Goal: Information Seeking & Learning: Learn about a topic

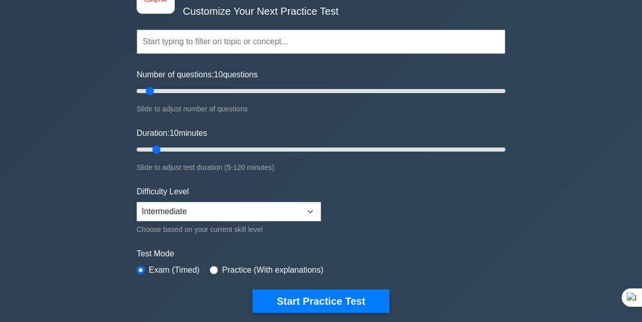
scroll to position [70, 0]
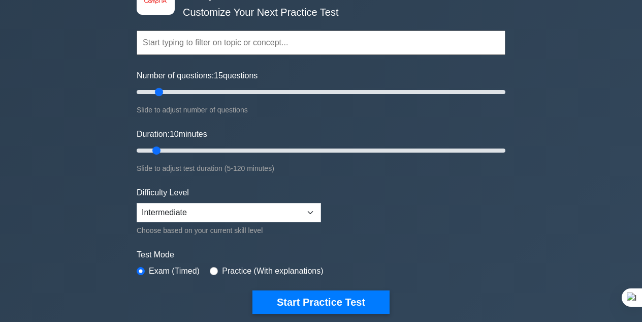
type input "10"
drag, startPoint x: 151, startPoint y: 89, endPoint x: 153, endPoint y: 143, distance: 54.4
click at [153, 98] on input "Number of questions: 10 questions" at bounding box center [321, 92] width 369 height 12
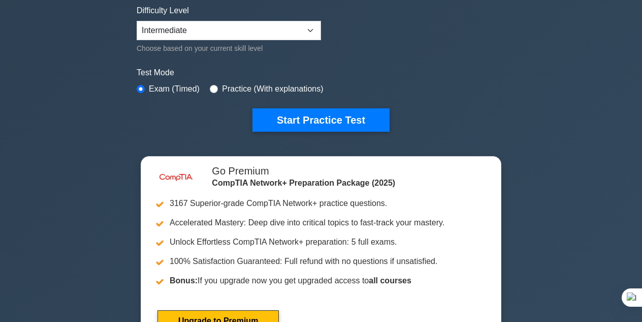
scroll to position [250, 0]
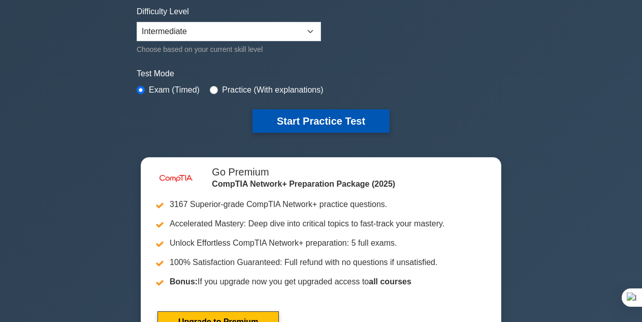
click at [319, 120] on button "Start Practice Test" at bounding box center [320, 120] width 137 height 23
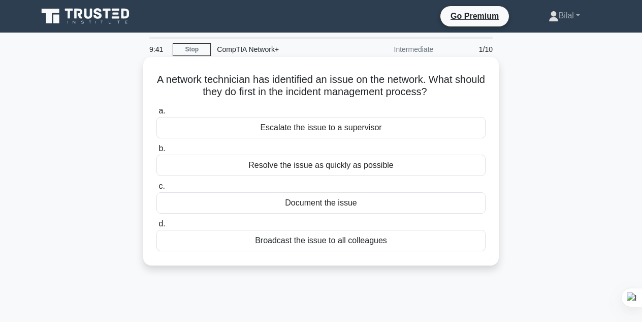
click at [350, 206] on div "Document the issue" at bounding box center [320, 202] width 329 height 21
click at [156, 189] on input "c. Document the issue" at bounding box center [156, 186] width 0 height 7
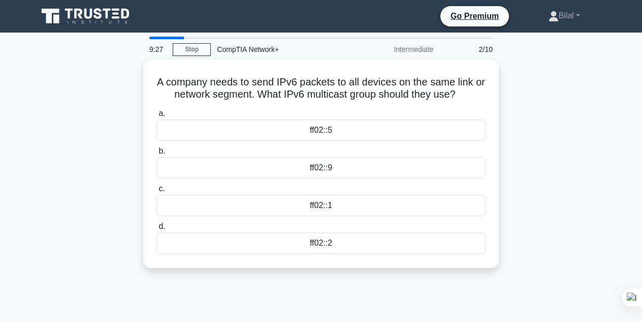
drag, startPoint x: 466, startPoint y: 90, endPoint x: 101, endPoint y: 83, distance: 365.8
click at [101, 83] on div "A company needs to send IPv6 packets to all devices on the same link or network…" at bounding box center [320, 169] width 579 height 220
copy h5 "A company needs to send IPv6 packets to all devices on the same link or network…"
click at [91, 123] on div "A company needs to send IPv6 packets to all devices on the same link or network…" at bounding box center [320, 169] width 579 height 220
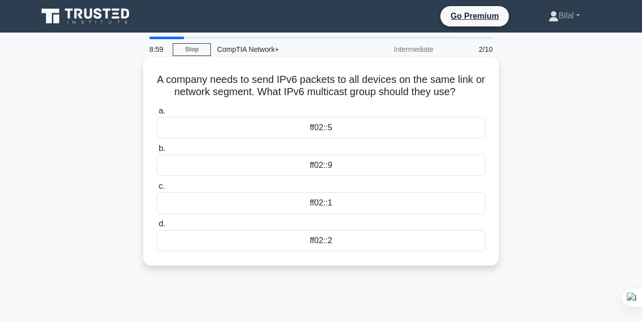
click at [316, 208] on div "ff02::1" at bounding box center [320, 202] width 329 height 21
click at [156, 189] on input "c. ff02::1" at bounding box center [156, 186] width 0 height 7
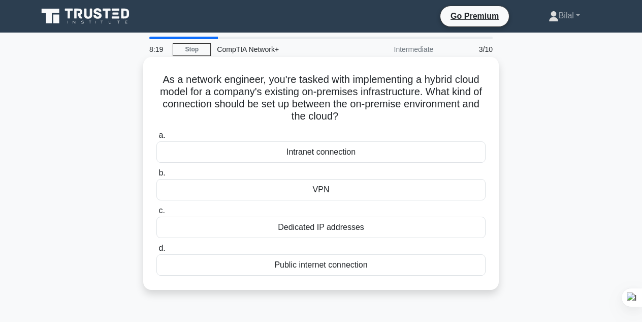
click at [341, 156] on div "Intranet connection" at bounding box center [320, 151] width 329 height 21
click at [156, 139] on input "a. Intranet connection" at bounding box center [156, 135] width 0 height 7
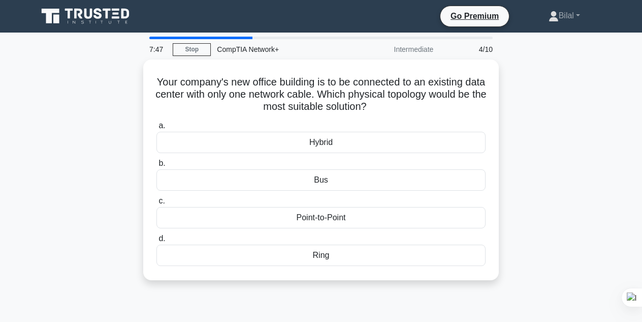
drag, startPoint x: 405, startPoint y: 108, endPoint x: 111, endPoint y: 71, distance: 297.0
click at [111, 71] on div "Your company's new office building is to be connected to an existing data cente…" at bounding box center [320, 175] width 579 height 233
copy h5 "Your company's new office building is to be connected to an existing data cente…"
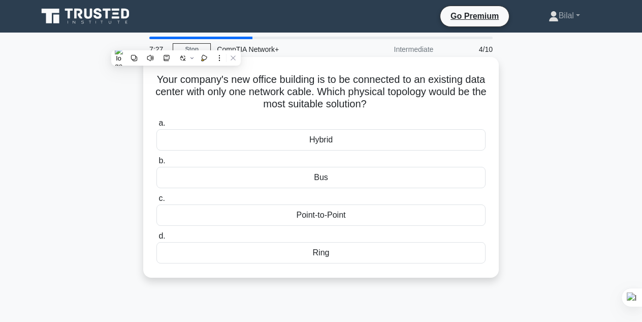
click at [330, 212] on div "Point-to-Point" at bounding box center [320, 214] width 329 height 21
click at [156, 202] on input "c. Point-to-Point" at bounding box center [156, 198] width 0 height 7
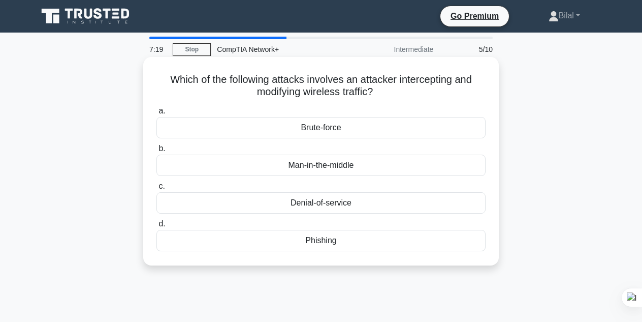
click at [364, 169] on div "Man-in-the-middle" at bounding box center [320, 164] width 329 height 21
click at [156, 152] on input "b. Man-in-the-middle" at bounding box center [156, 148] width 0 height 7
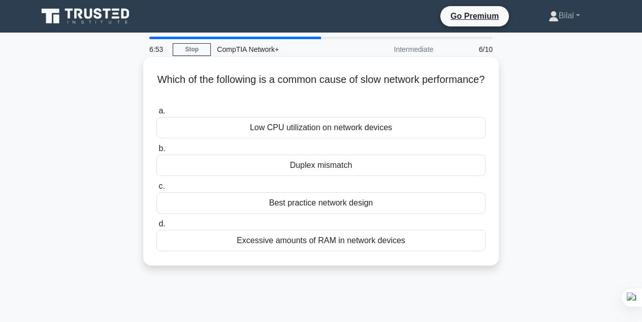
drag, startPoint x: 176, startPoint y: 81, endPoint x: 406, endPoint y: 241, distance: 280.5
click at [406, 241] on div "Which of the following is a common cause of slow network performance? .spinner_…" at bounding box center [320, 161] width 347 height 200
copy div "Which of the following is a common cause of slow network performance? .spinner_…"
click at [386, 162] on div "Duplex mismatch" at bounding box center [320, 164] width 329 height 21
click at [156, 152] on input "b. Duplex mismatch" at bounding box center [156, 148] width 0 height 7
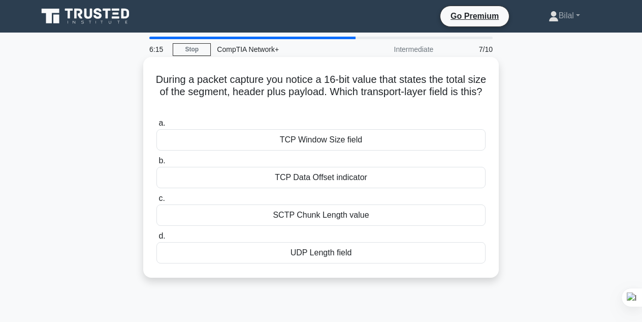
click at [400, 145] on div "TCP Window Size field" at bounding box center [320, 139] width 329 height 21
click at [156, 126] on input "a. TCP Window Size field" at bounding box center [156, 123] width 0 height 7
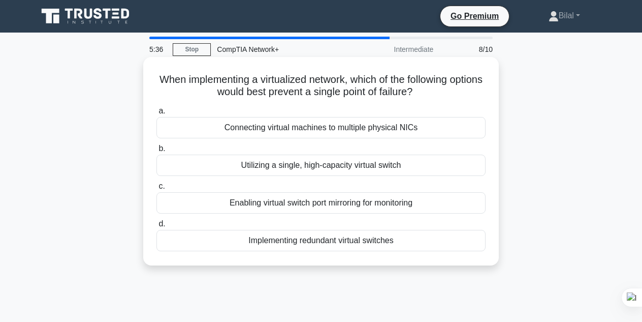
drag, startPoint x: 162, startPoint y: 74, endPoint x: 424, endPoint y: 233, distance: 306.4
click at [424, 233] on div "When implementing a virtualized network, which of the following options would b…" at bounding box center [320, 161] width 347 height 200
copy div "When implementing a virtualized network, which of the following options would b…"
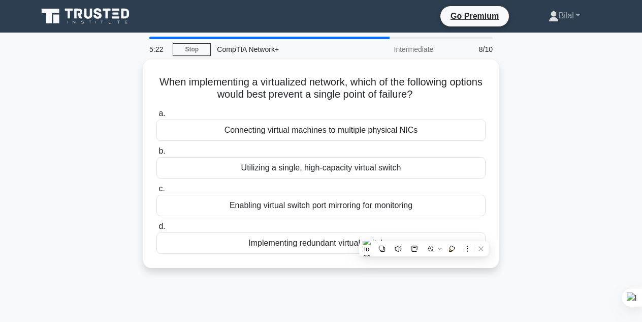
click at [128, 180] on div "When implementing a virtualized network, which of the following options would b…" at bounding box center [320, 169] width 579 height 220
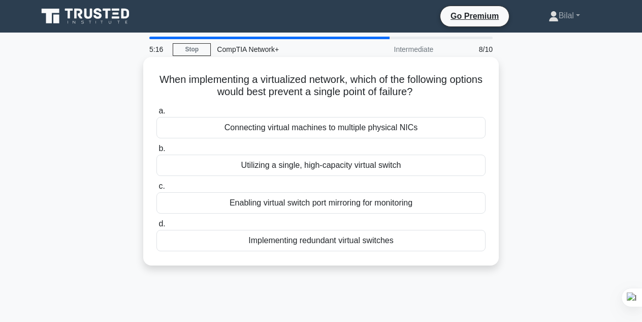
click at [294, 242] on div "Implementing redundant virtual switches" at bounding box center [320, 240] width 329 height 21
click at [156, 227] on input "d. Implementing redundant virtual switches" at bounding box center [156, 223] width 0 height 7
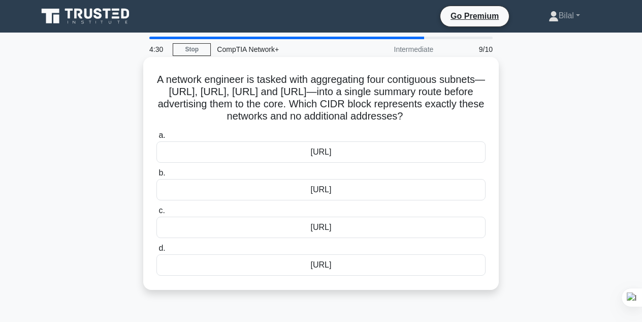
drag, startPoint x: 148, startPoint y: 78, endPoint x: 358, endPoint y: 292, distance: 299.9
click at [358, 285] on div "A network engineer is tasked with aggregating four contiguous subnets—172.20.32…" at bounding box center [320, 173] width 347 height 225
copy div "A network engineer is tasked with aggregating four contiguous subnets—172.20.32…"
click at [361, 163] on div "172.20.32.0/22" at bounding box center [320, 151] width 329 height 21
click at [156, 139] on input "a. 172.20.32.0/22" at bounding box center [156, 135] width 0 height 7
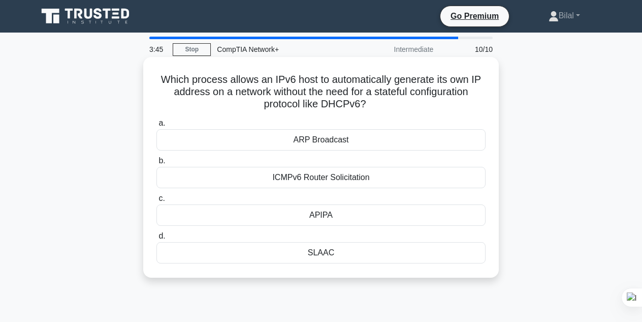
click at [448, 171] on div "ICMPv6 Router Solicitation" at bounding box center [320, 177] width 329 height 21
click at [156, 164] on input "b. ICMPv6 Router Solicitation" at bounding box center [156, 160] width 0 height 7
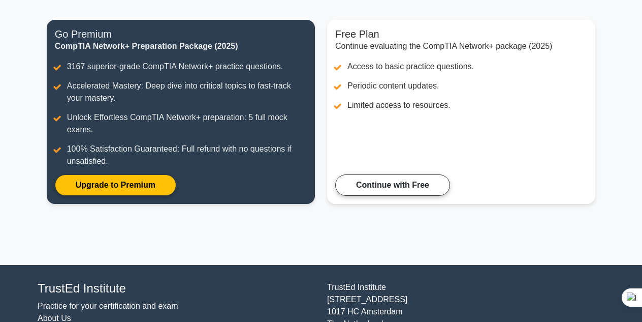
scroll to position [122, 0]
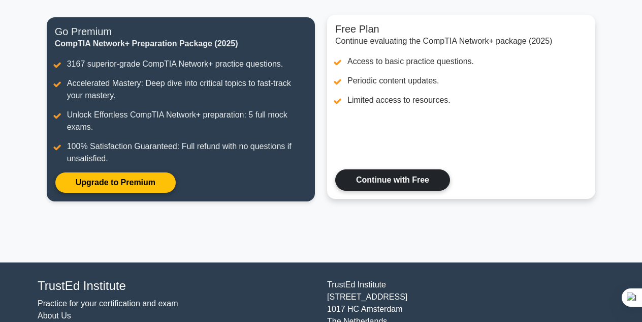
click at [432, 178] on link "Continue with Free" at bounding box center [392, 179] width 115 height 21
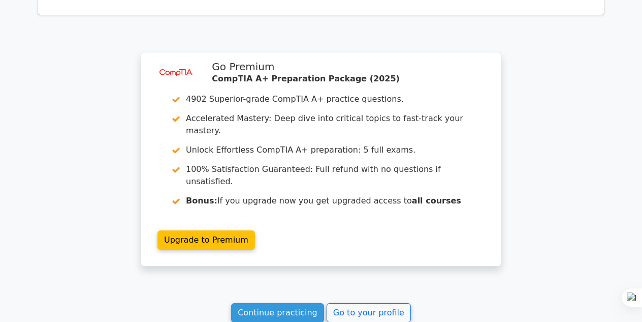
scroll to position [1580, 0]
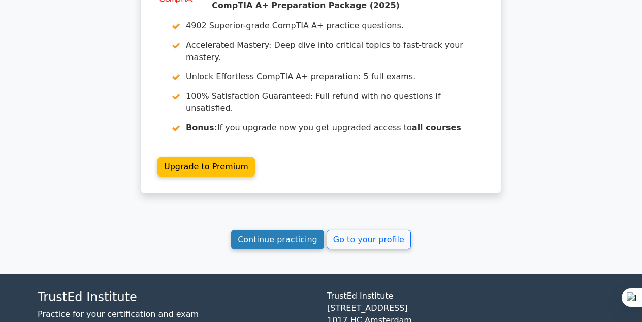
click at [312, 230] on link "Continue practicing" at bounding box center [277, 239] width 93 height 19
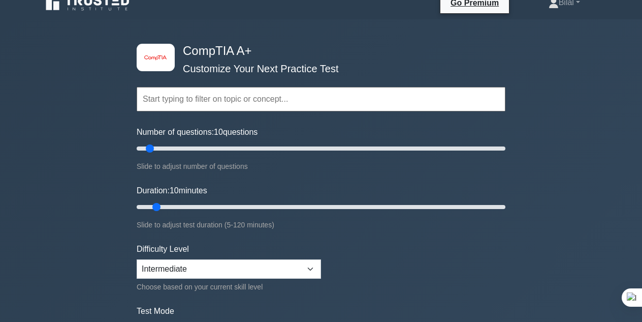
scroll to position [12, 0]
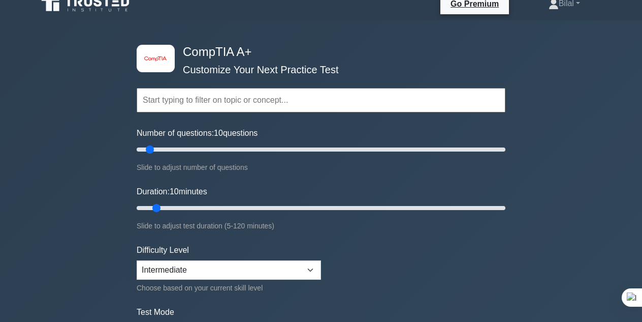
click at [167, 57] on div "Topics Hardware Operating Systems Networking Security Troubleshooting Mobile De…" at bounding box center [321, 86] width 369 height 58
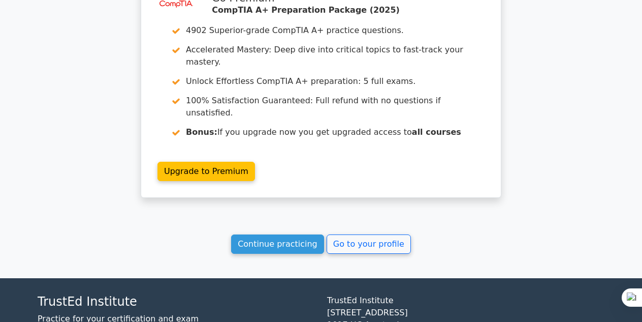
scroll to position [1580, 0]
